Goal: Transaction & Acquisition: Purchase product/service

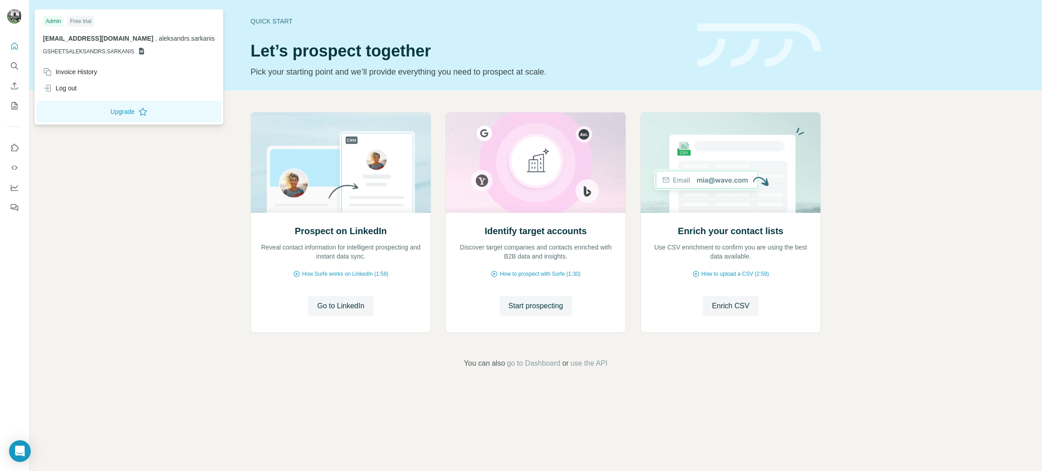
click at [23, 16] on div at bounding box center [16, 18] width 26 height 30
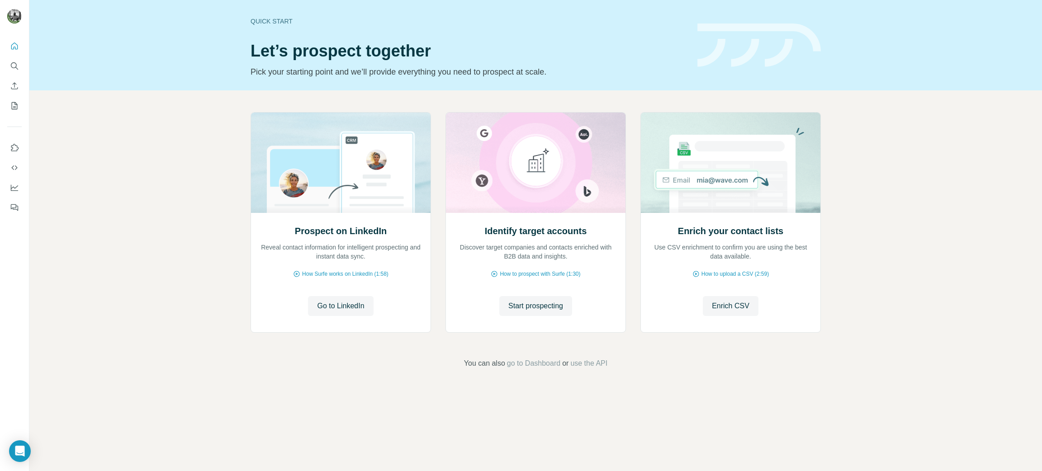
click at [12, 11] on img at bounding box center [14, 16] width 14 height 14
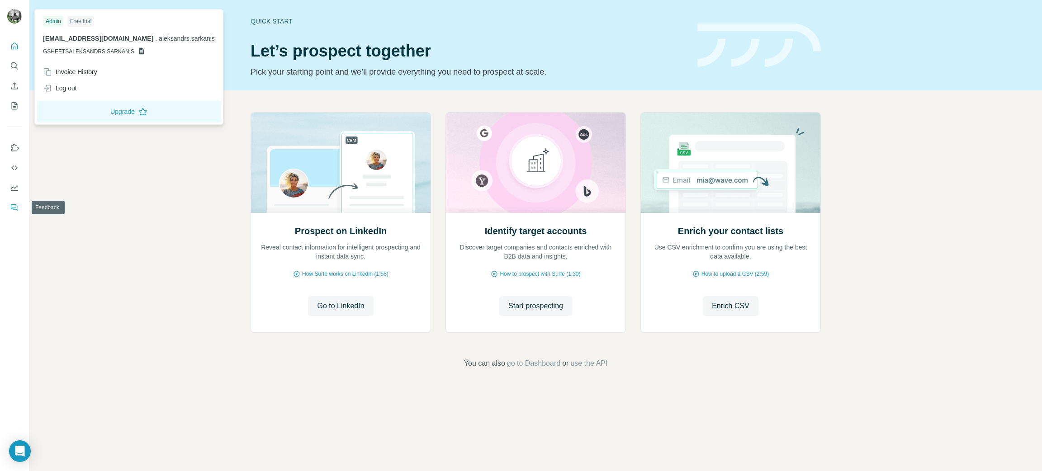
click at [13, 206] on icon "Feedback" at bounding box center [14, 207] width 9 height 9
click at [18, 14] on img at bounding box center [14, 16] width 14 height 14
drag, startPoint x: 72, startPoint y: 208, endPoint x: 69, endPoint y: 192, distance: 15.7
click at [71, 205] on div "Prospect on LinkedIn Reveal contact information for intelligent prospecting and…" at bounding box center [535, 240] width 1012 height 300
click at [16, 12] on img at bounding box center [14, 16] width 14 height 14
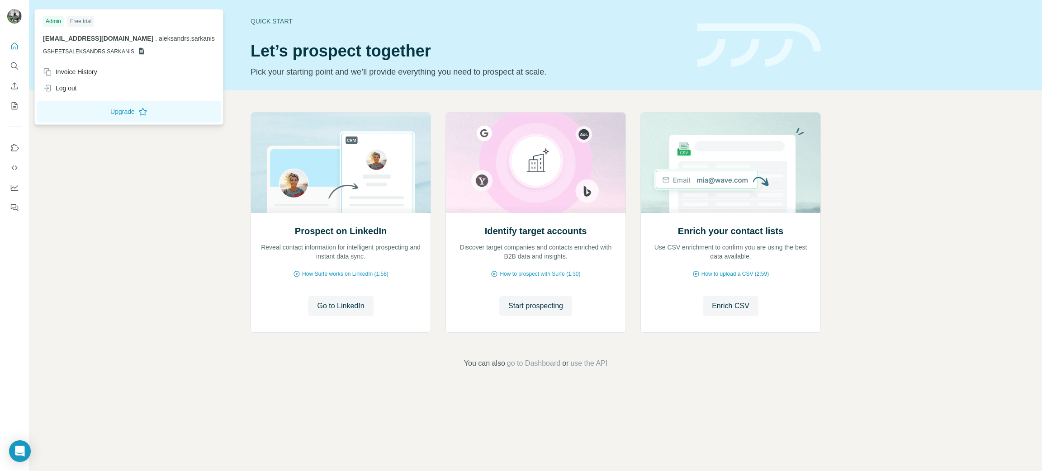
click at [367, 374] on div "Prospect on LinkedIn Reveal contact information for intelligent prospecting and…" at bounding box center [535, 240] width 1012 height 300
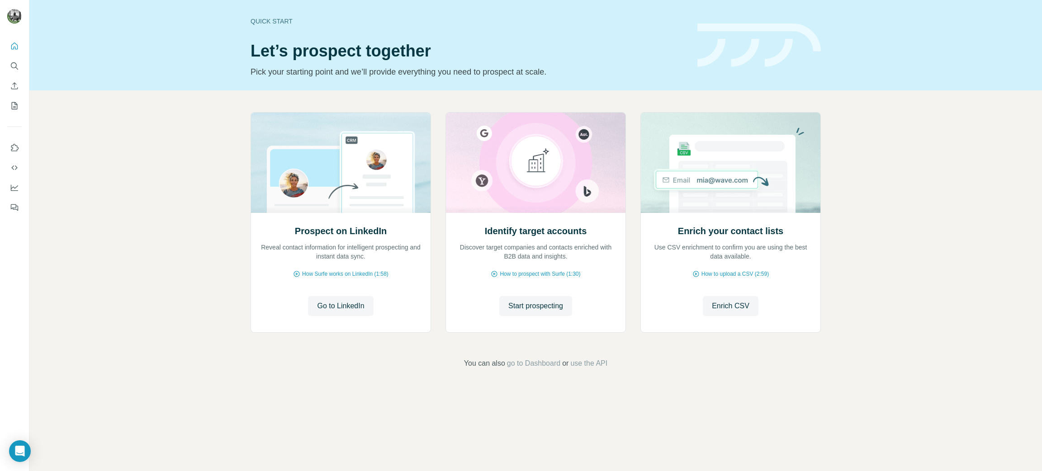
click at [284, 336] on div "Prospect on LinkedIn Reveal contact information for intelligent prospecting and…" at bounding box center [536, 224] width 570 height 224
click at [159, 230] on div "Prospect on LinkedIn Reveal contact information for intelligent prospecting and…" at bounding box center [535, 240] width 1012 height 300
click at [12, 65] on icon "Search" at bounding box center [14, 65] width 9 height 9
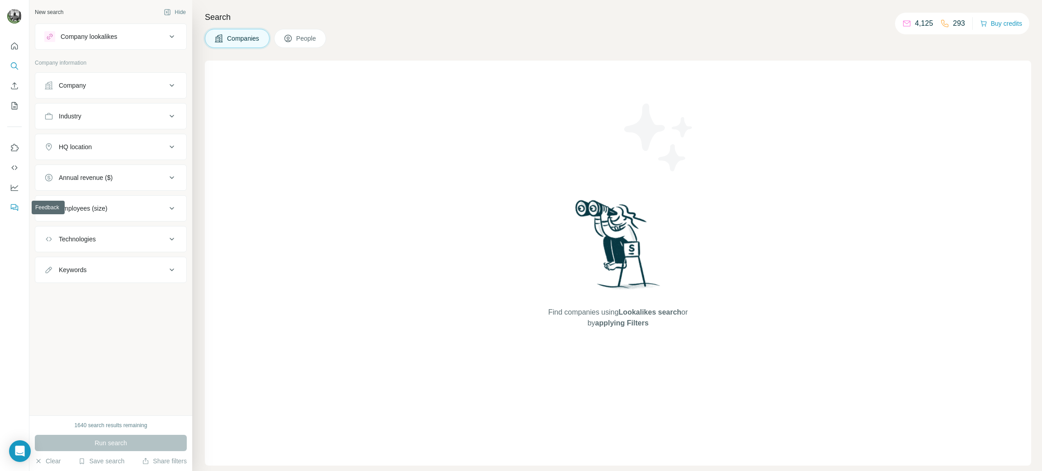
click at [10, 203] on icon "Feedback" at bounding box center [14, 207] width 9 height 9
click at [53, 459] on button "Clear" at bounding box center [48, 461] width 26 height 9
click at [45, 461] on button "Clear" at bounding box center [48, 461] width 26 height 9
click at [94, 315] on div "New search Hide Company lookalikes Company information Company Industry HQ loca…" at bounding box center [110, 208] width 163 height 416
click at [10, 202] on button "Feedback" at bounding box center [14, 207] width 14 height 16
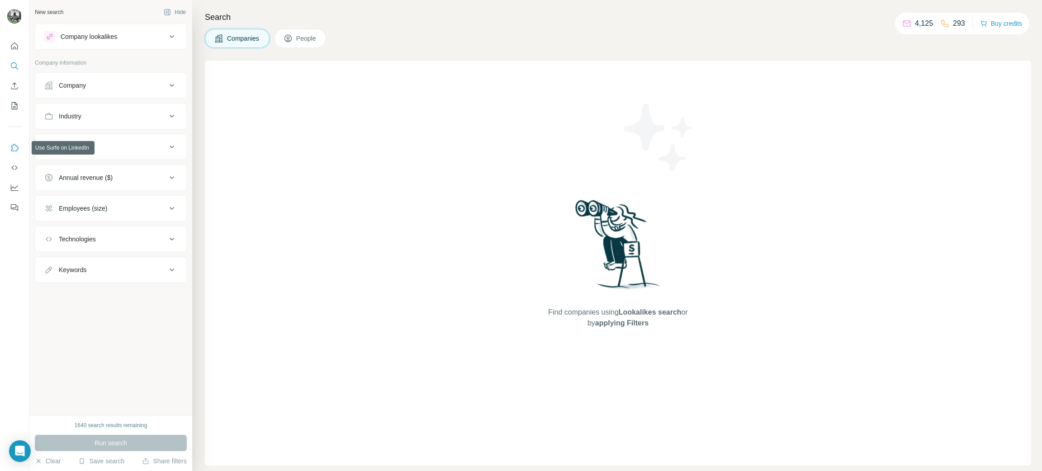
click at [12, 144] on icon "Use Surfe on LinkedIn" at bounding box center [14, 147] width 9 height 9
click at [14, 104] on icon "My lists" at bounding box center [14, 105] width 9 height 9
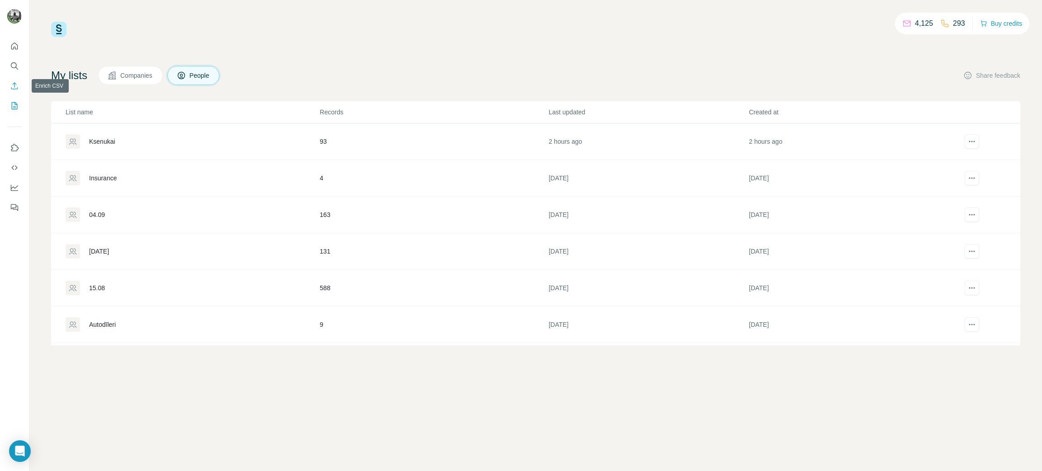
click at [15, 88] on icon "Enrich CSV" at bounding box center [14, 85] width 9 height 9
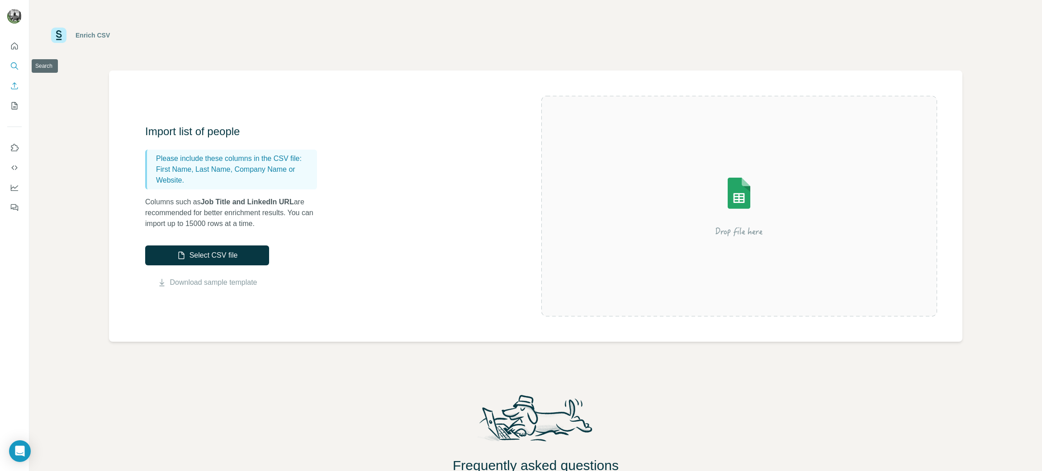
click at [14, 64] on icon "Search" at bounding box center [14, 65] width 9 height 9
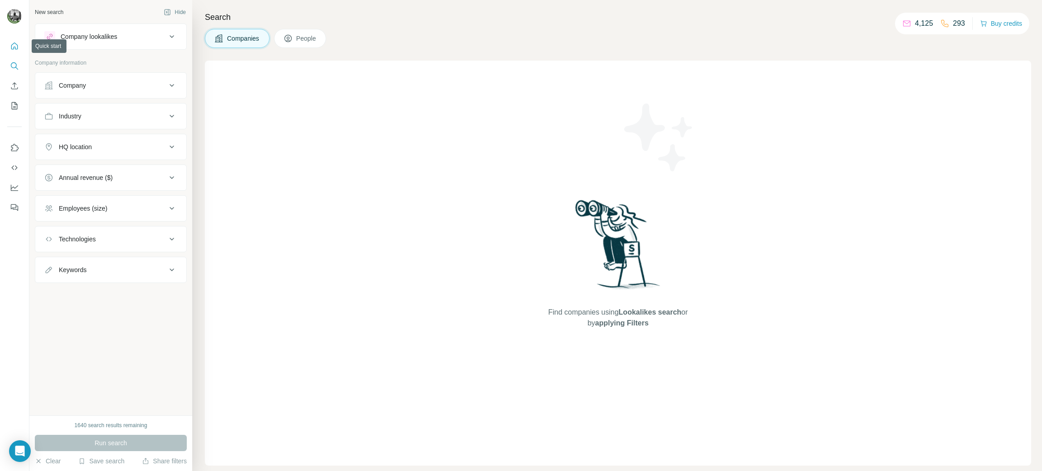
click at [17, 44] on icon "Quick start" at bounding box center [14, 46] width 9 height 9
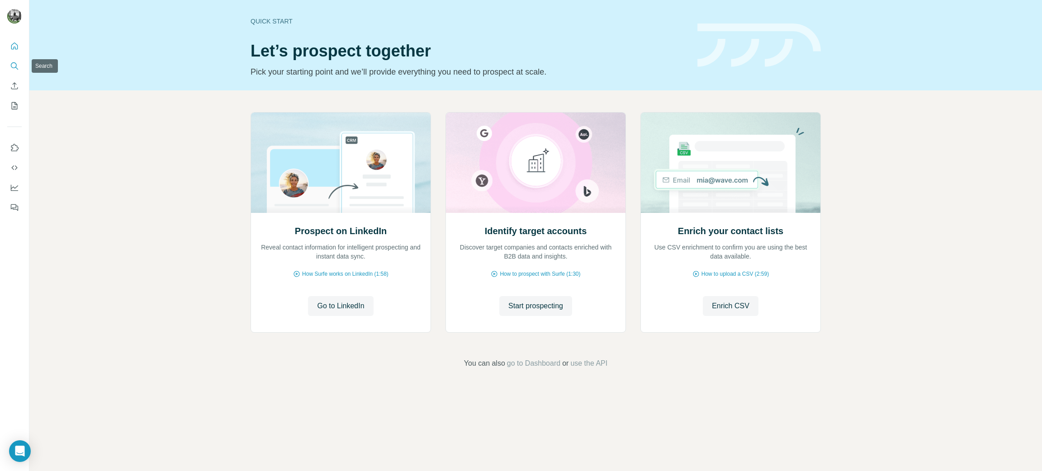
click at [18, 62] on icon "Search" at bounding box center [14, 65] width 9 height 9
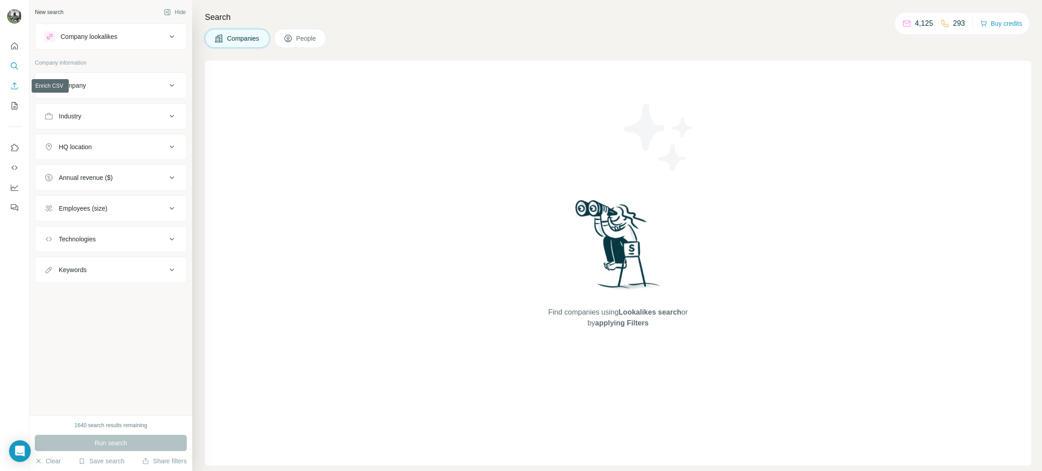
click at [15, 86] on icon "Enrich CSV" at bounding box center [14, 85] width 9 height 9
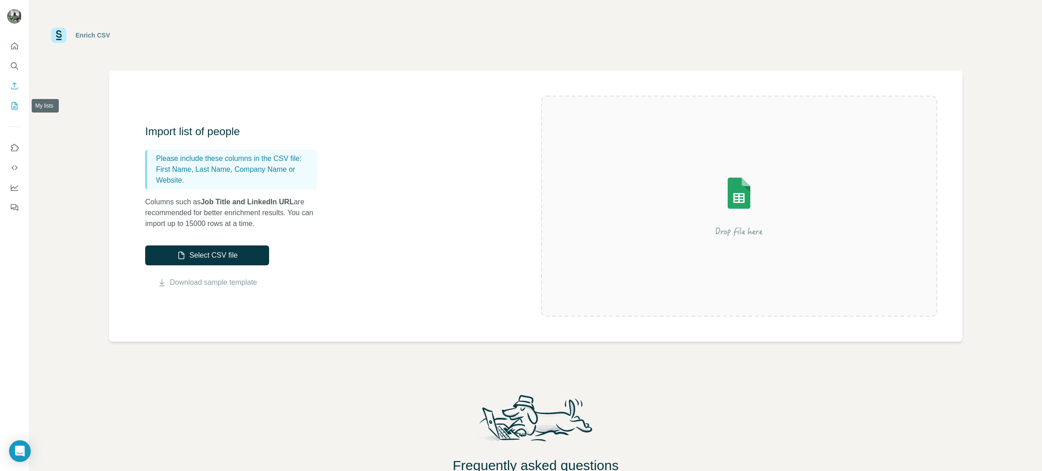
click at [11, 101] on icon "My lists" at bounding box center [14, 105] width 9 height 9
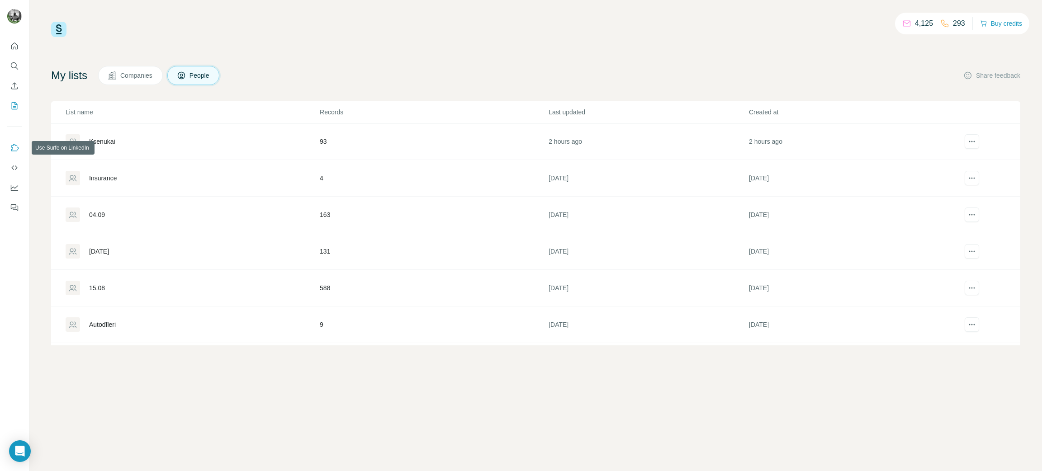
click at [14, 146] on icon "Use Surfe on LinkedIn" at bounding box center [14, 147] width 9 height 9
click at [416, 59] on div "4,125 293 Buy credits My lists Companies People Share feedback List name Record…" at bounding box center [535, 184] width 969 height 324
click at [14, 142] on button "Use Surfe on LinkedIn" at bounding box center [14, 148] width 14 height 16
click at [15, 43] on icon "Quick start" at bounding box center [14, 46] width 9 height 9
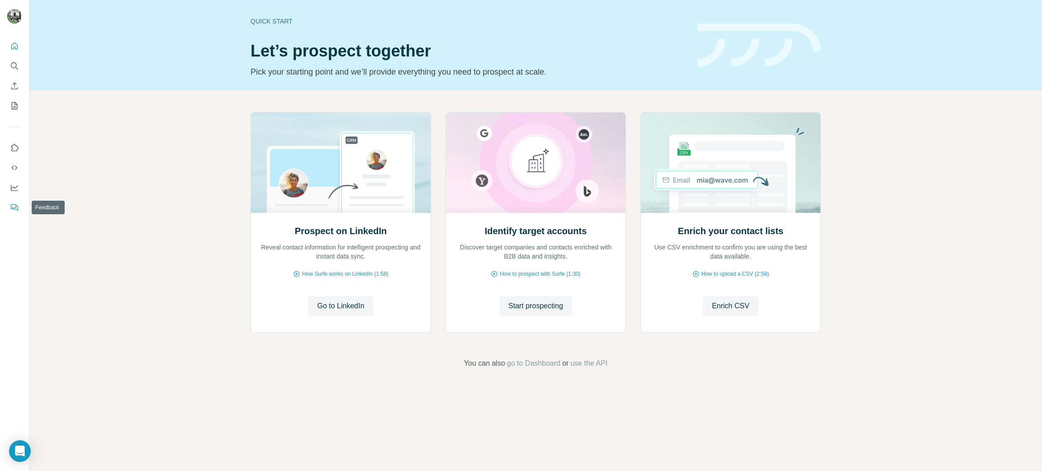
click at [13, 205] on icon "Feedback" at bounding box center [14, 207] width 9 height 9
click at [12, 103] on icon "My lists" at bounding box center [14, 105] width 9 height 9
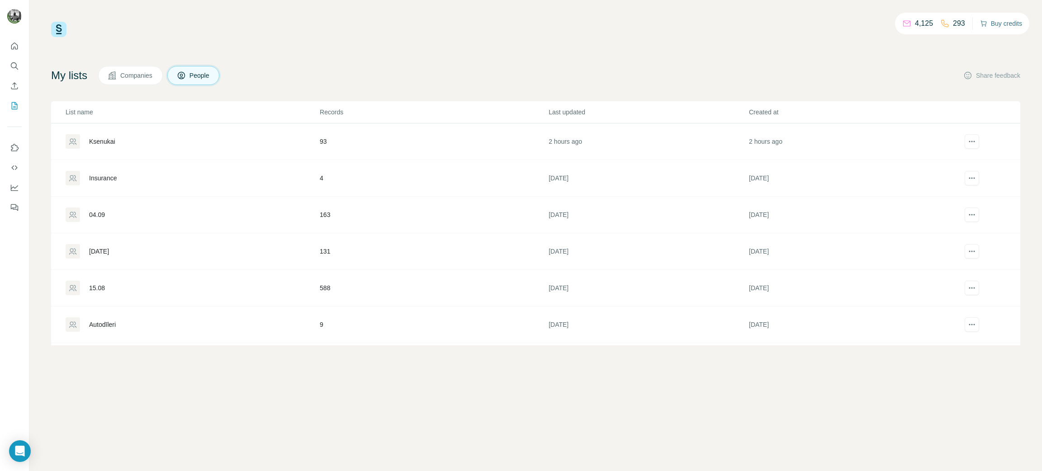
click at [997, 26] on button "Buy credits" at bounding box center [1001, 23] width 42 height 13
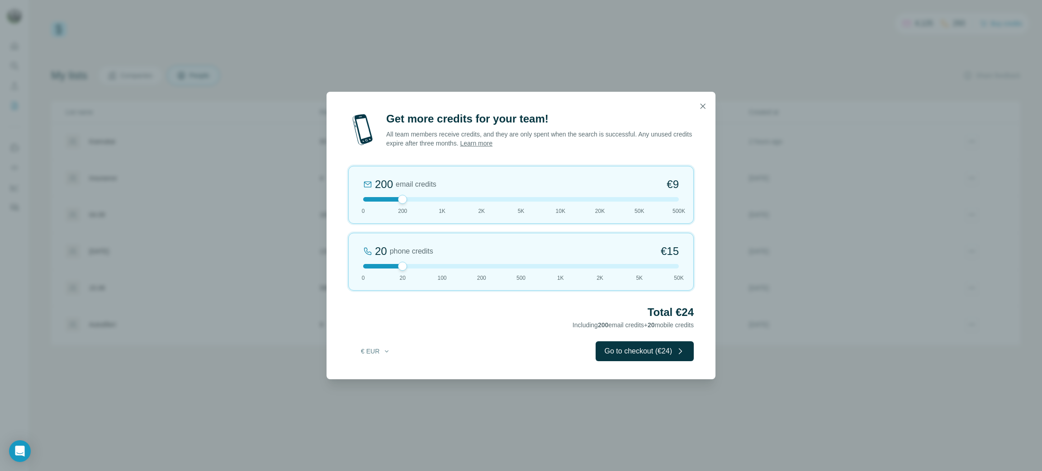
drag, startPoint x: 433, startPoint y: 199, endPoint x: 418, endPoint y: 199, distance: 14.5
click at [418, 199] on div at bounding box center [521, 199] width 316 height 5
drag, startPoint x: 401, startPoint y: 268, endPoint x: 550, endPoint y: 274, distance: 149.4
click at [550, 274] on div "1K phone credits 12% Discount €634 0 20 100 200 500 1K 2K 5K 50K" at bounding box center [520, 262] width 345 height 58
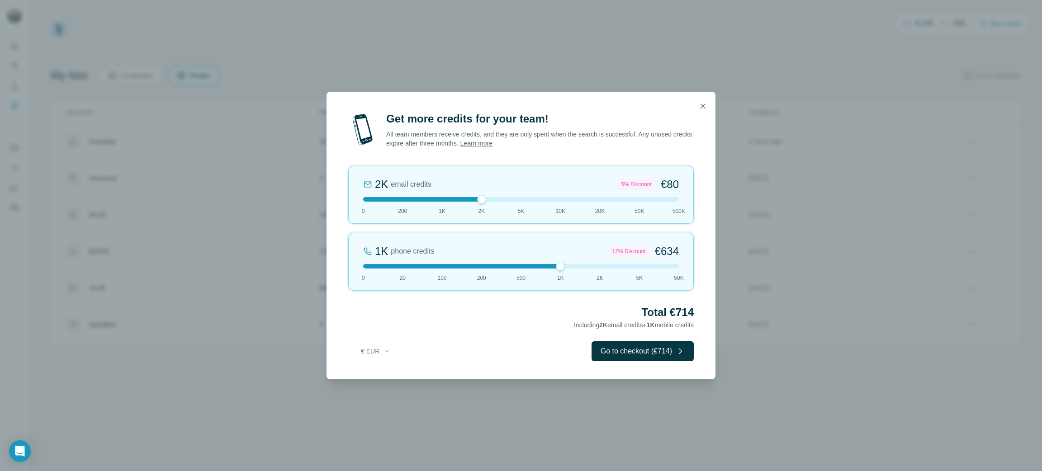
drag, startPoint x: 401, startPoint y: 198, endPoint x: 482, endPoint y: 197, distance: 81.0
click at [482, 197] on div at bounding box center [481, 199] width 9 height 9
drag, startPoint x: 698, startPoint y: 313, endPoint x: 622, endPoint y: 308, distance: 76.6
click at [622, 308] on div "Get more credits for your team! All team members receive credits, and they are …" at bounding box center [520, 246] width 389 height 268
click at [465, 331] on div "Get more credits for your team! All team members receive credits, and they are …" at bounding box center [520, 246] width 389 height 268
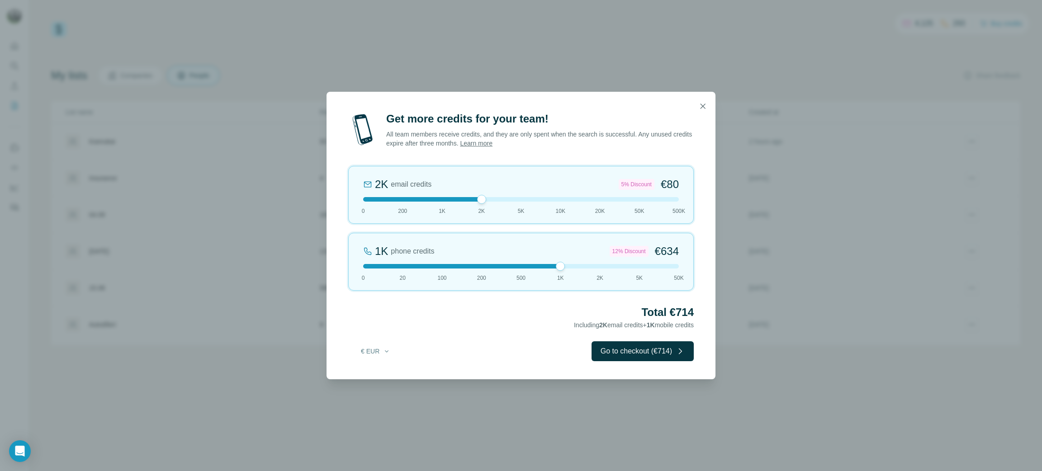
click at [470, 327] on div "Total €714 Including 2K email credits + 1K mobile credits" at bounding box center [520, 317] width 345 height 25
click at [705, 106] on icon "button" at bounding box center [702, 106] width 9 height 9
